Goal: Find specific page/section: Find specific page/section

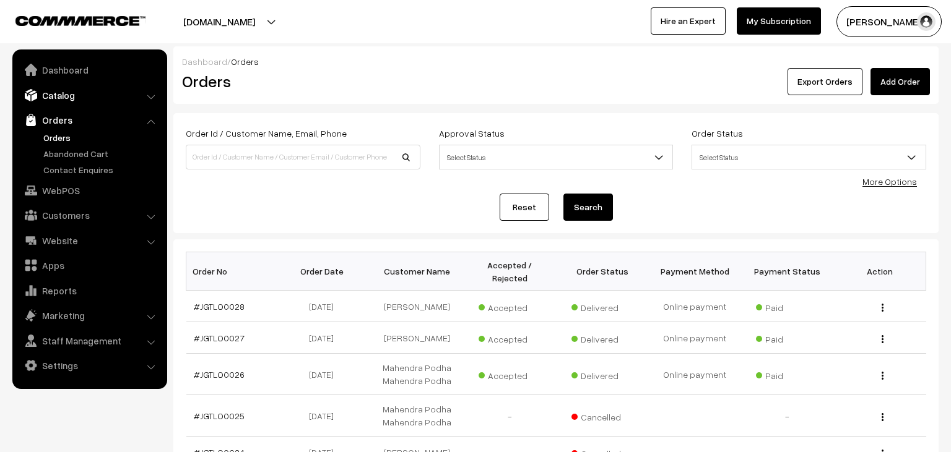
click at [71, 93] on link "Catalog" at bounding box center [88, 95] width 147 height 22
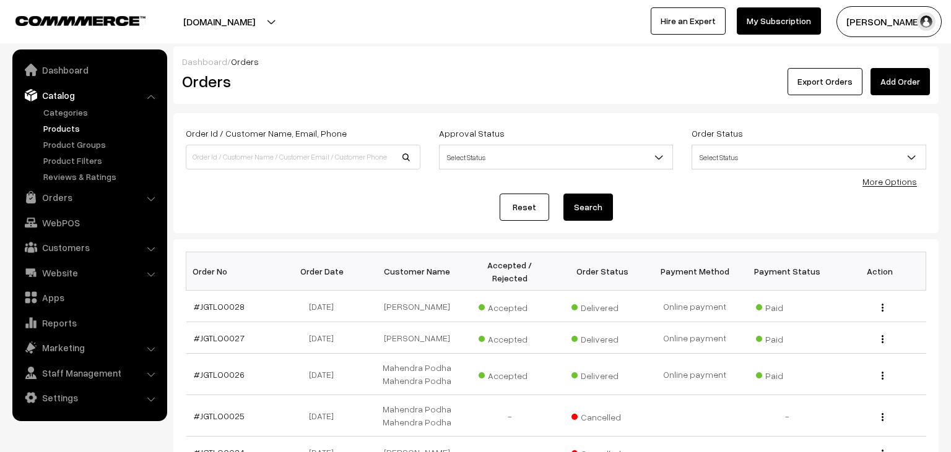
click at [73, 135] on link "Products" at bounding box center [101, 128] width 123 height 13
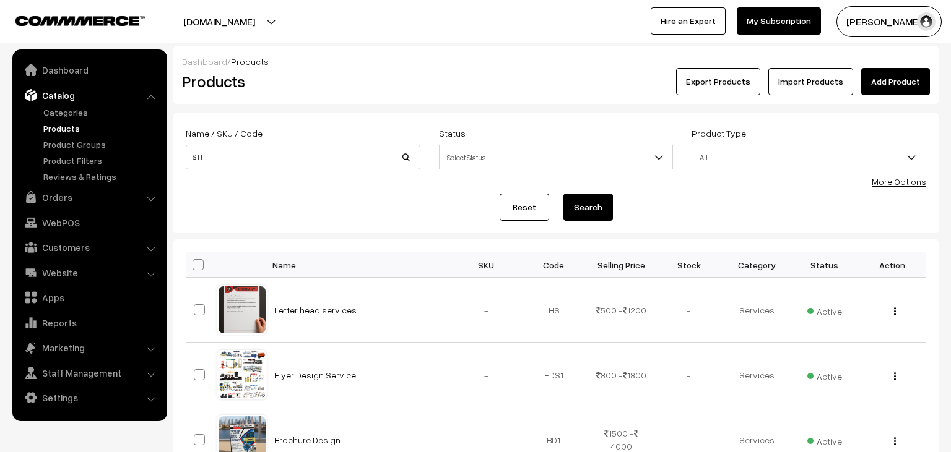
type input "STI"
click at [610, 214] on button "Search" at bounding box center [588, 207] width 50 height 27
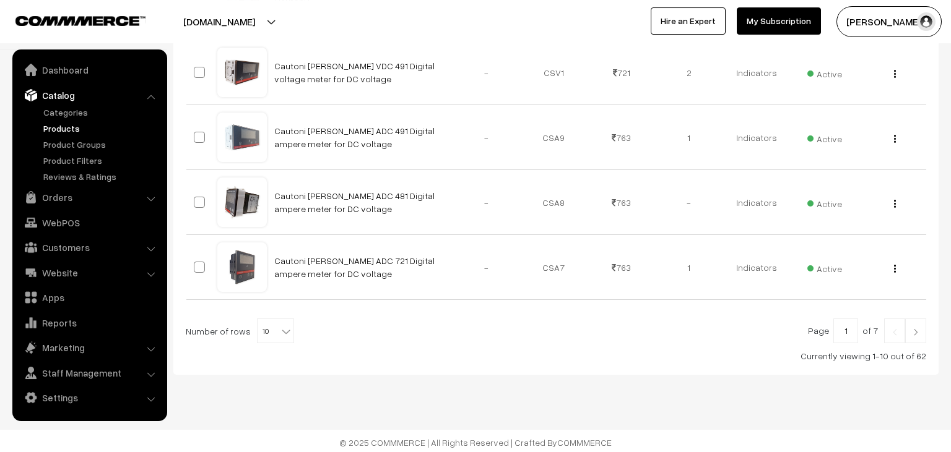
scroll to position [629, 0]
click at [925, 328] on link at bounding box center [915, 330] width 21 height 25
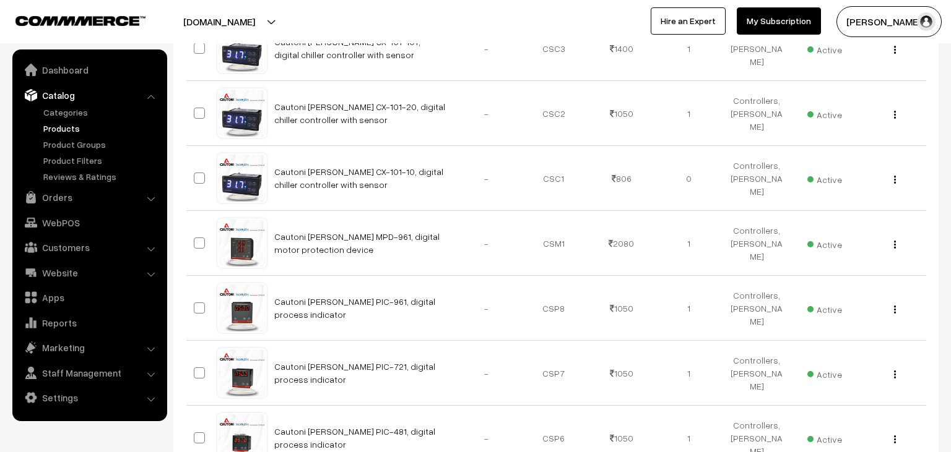
scroll to position [629, 0]
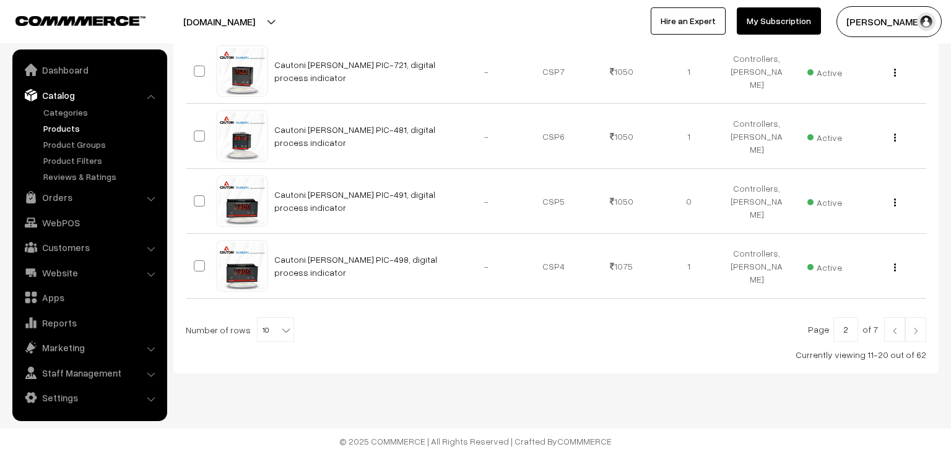
click at [918, 334] on link at bounding box center [915, 330] width 21 height 25
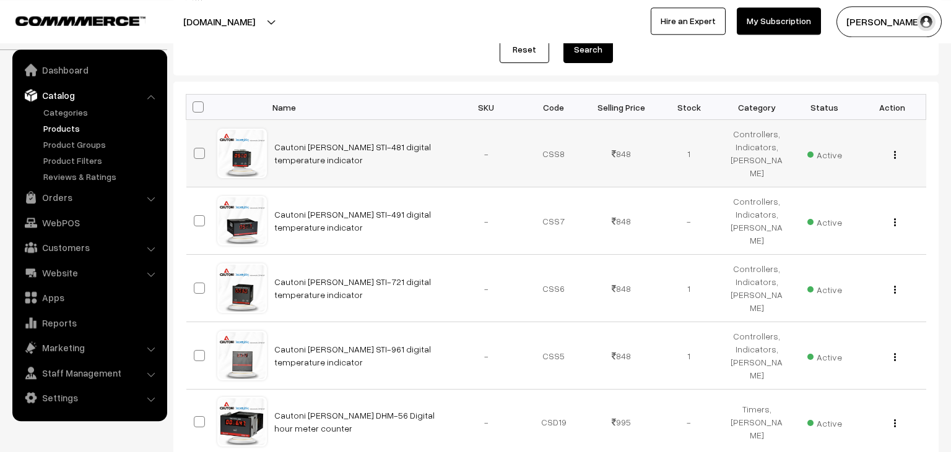
scroll to position [196, 0]
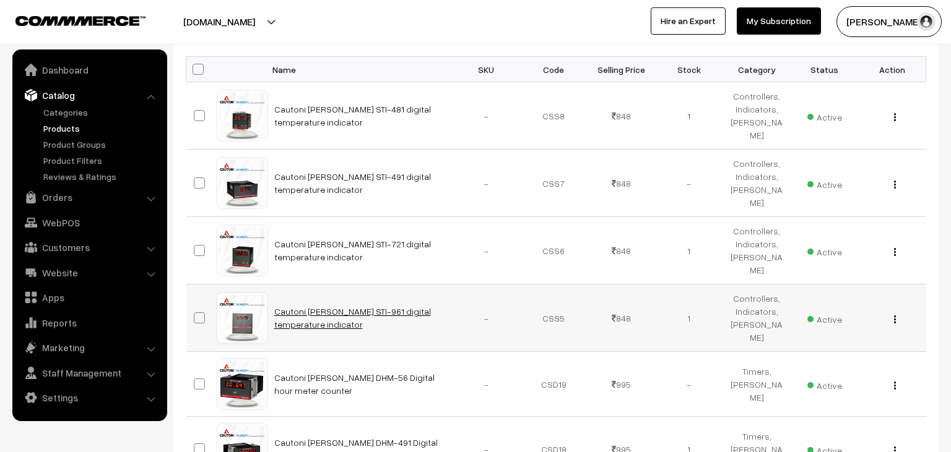
click at [413, 306] on link "Cautoni [PERSON_NAME] STI-961 digital temperature indicator" at bounding box center [352, 318] width 157 height 24
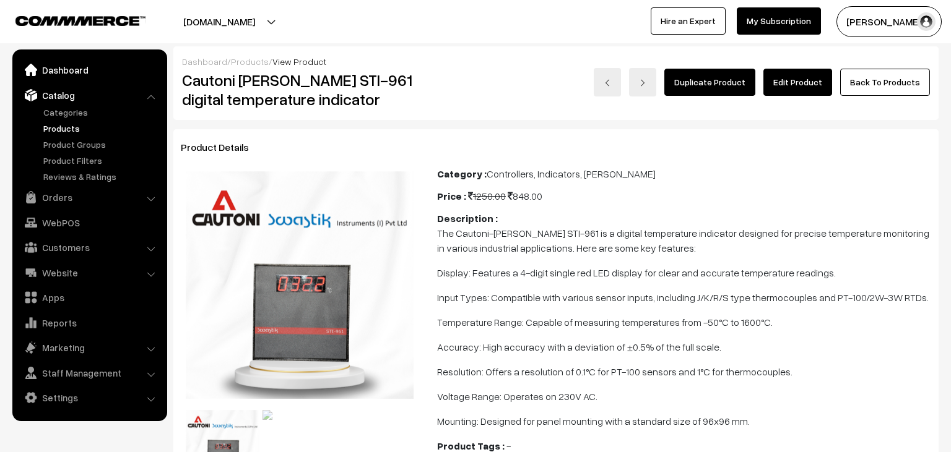
click at [80, 67] on link "Dashboard" at bounding box center [88, 70] width 147 height 22
